Goal: Navigation & Orientation: Find specific page/section

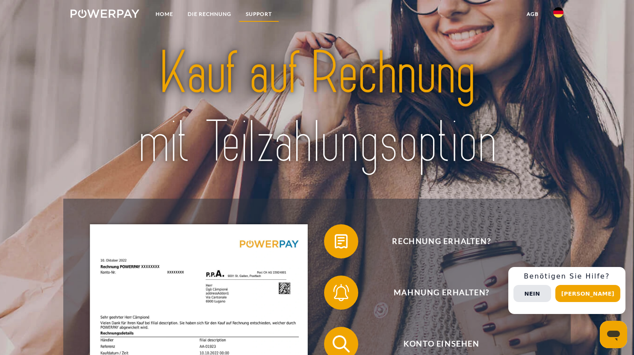
click at [252, 13] on link "SUPPORT" at bounding box center [258, 13] width 41 height 15
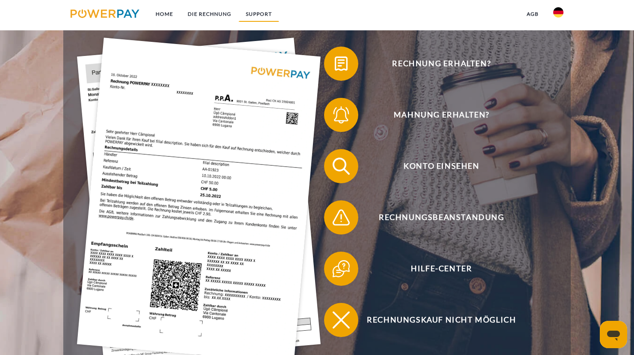
scroll to position [17, 0]
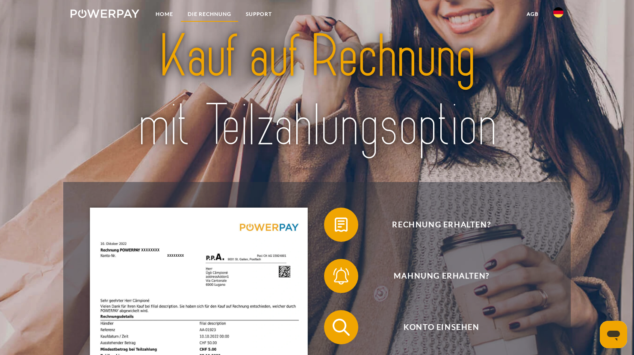
click at [224, 16] on link "DIE RECHNUNG" at bounding box center [209, 13] width 58 height 15
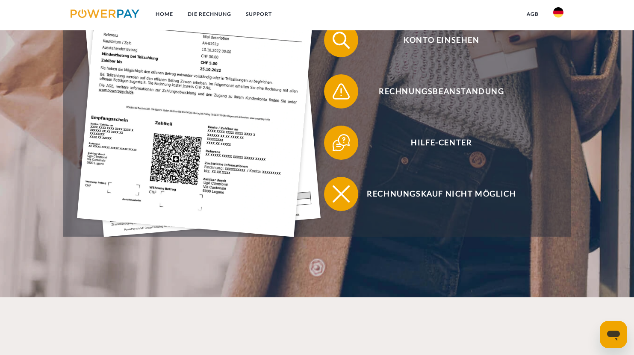
scroll to position [218, 0]
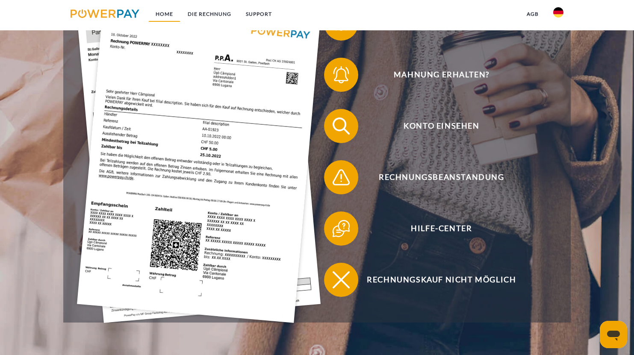
click at [163, 14] on link "Home" at bounding box center [164, 13] width 32 height 15
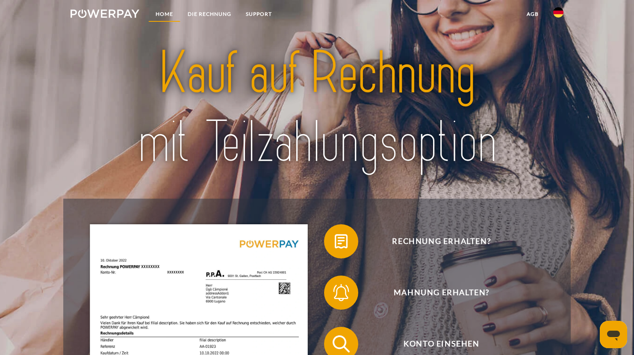
click at [167, 12] on link "Home" at bounding box center [164, 13] width 32 height 15
click at [188, 13] on link "DIE RECHNUNG" at bounding box center [209, 13] width 58 height 15
click at [263, 16] on link "SUPPORT" at bounding box center [258, 13] width 41 height 15
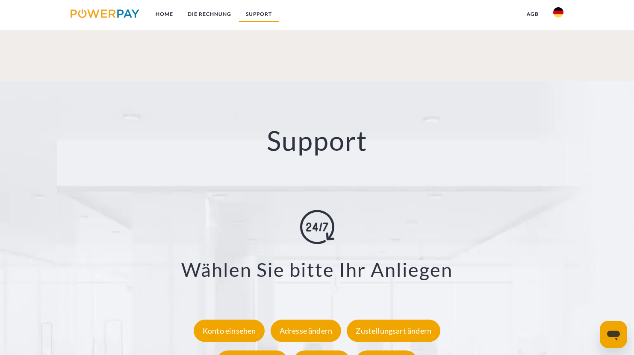
scroll to position [1469, 0]
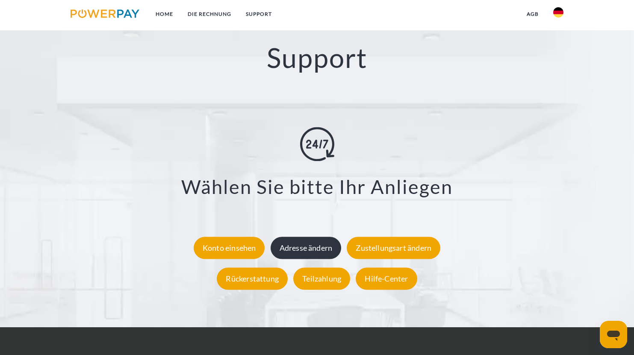
click at [312, 255] on div "Adresse ändern" at bounding box center [305, 248] width 71 height 22
click at [204, 14] on link "DIE RECHNUNG" at bounding box center [209, 13] width 58 height 15
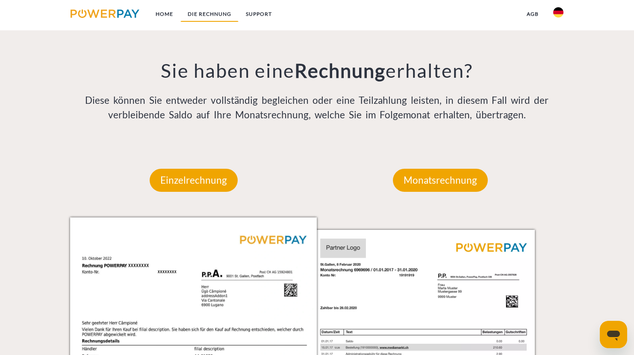
scroll to position [602, 0]
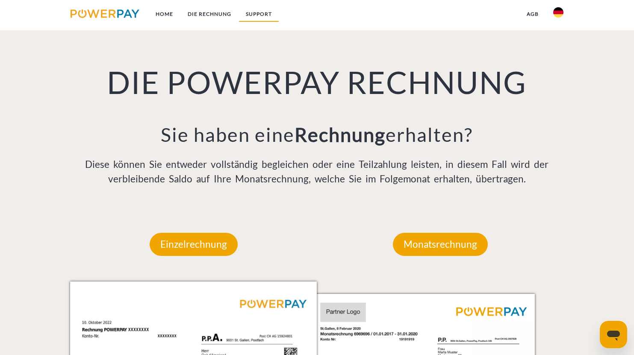
click at [255, 11] on link "SUPPORT" at bounding box center [258, 13] width 41 height 15
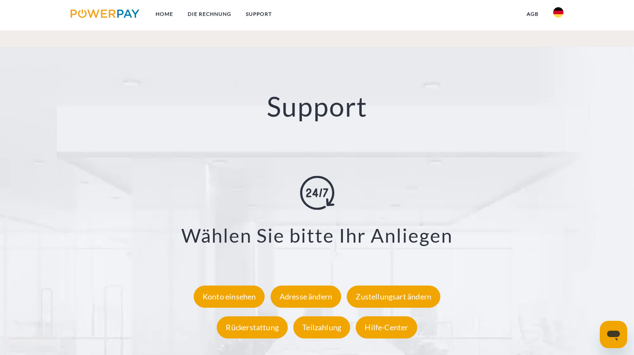
scroll to position [1469, 0]
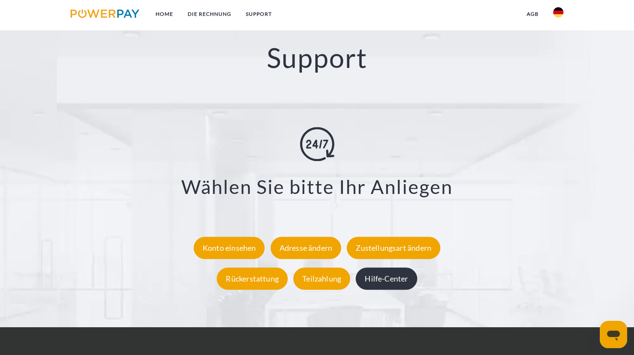
click at [408, 285] on div "Hilfe-Center" at bounding box center [385, 278] width 61 height 22
